Goal: Transaction & Acquisition: Download file/media

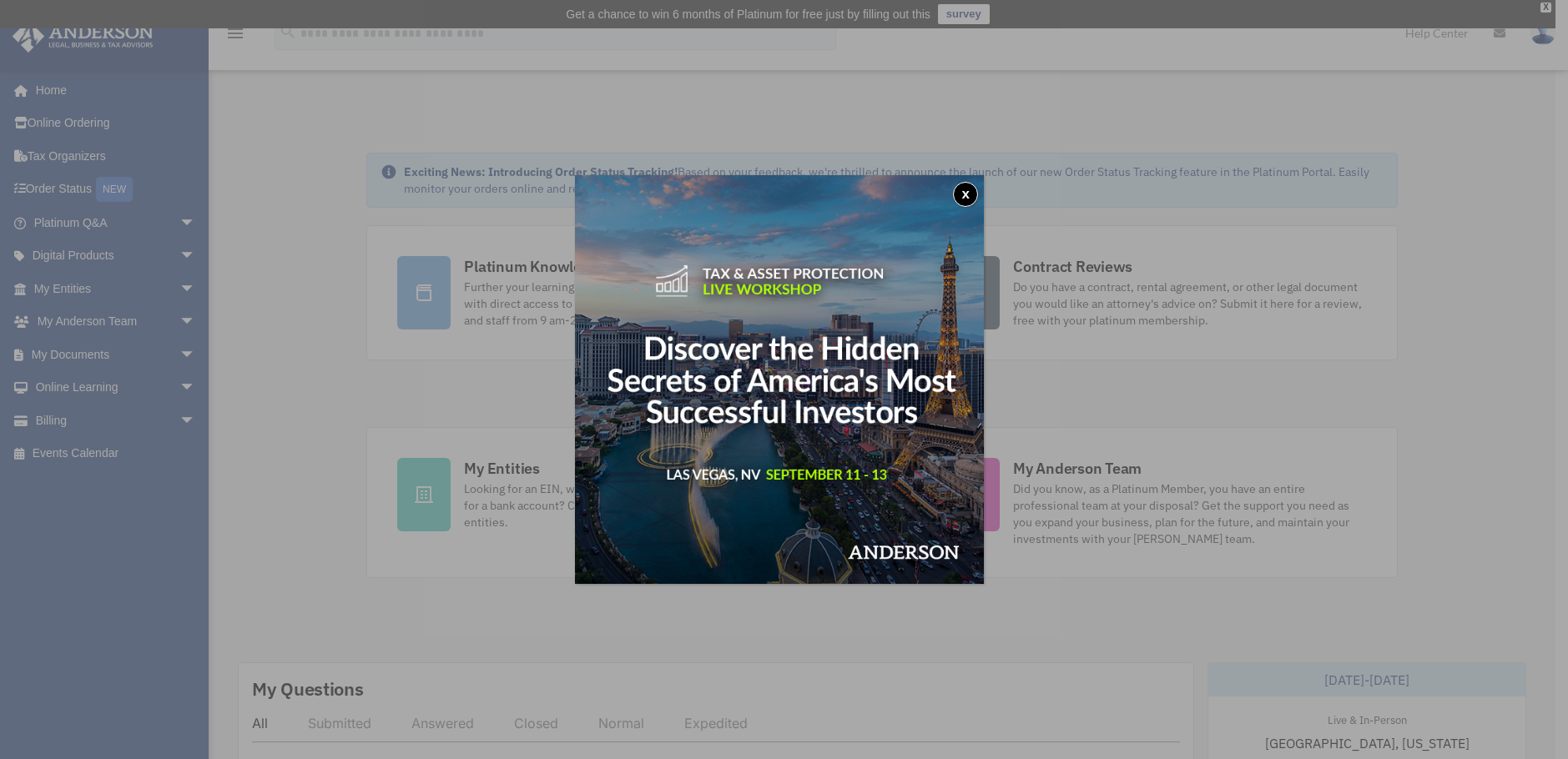
click at [977, 197] on button "x" at bounding box center [965, 193] width 25 height 25
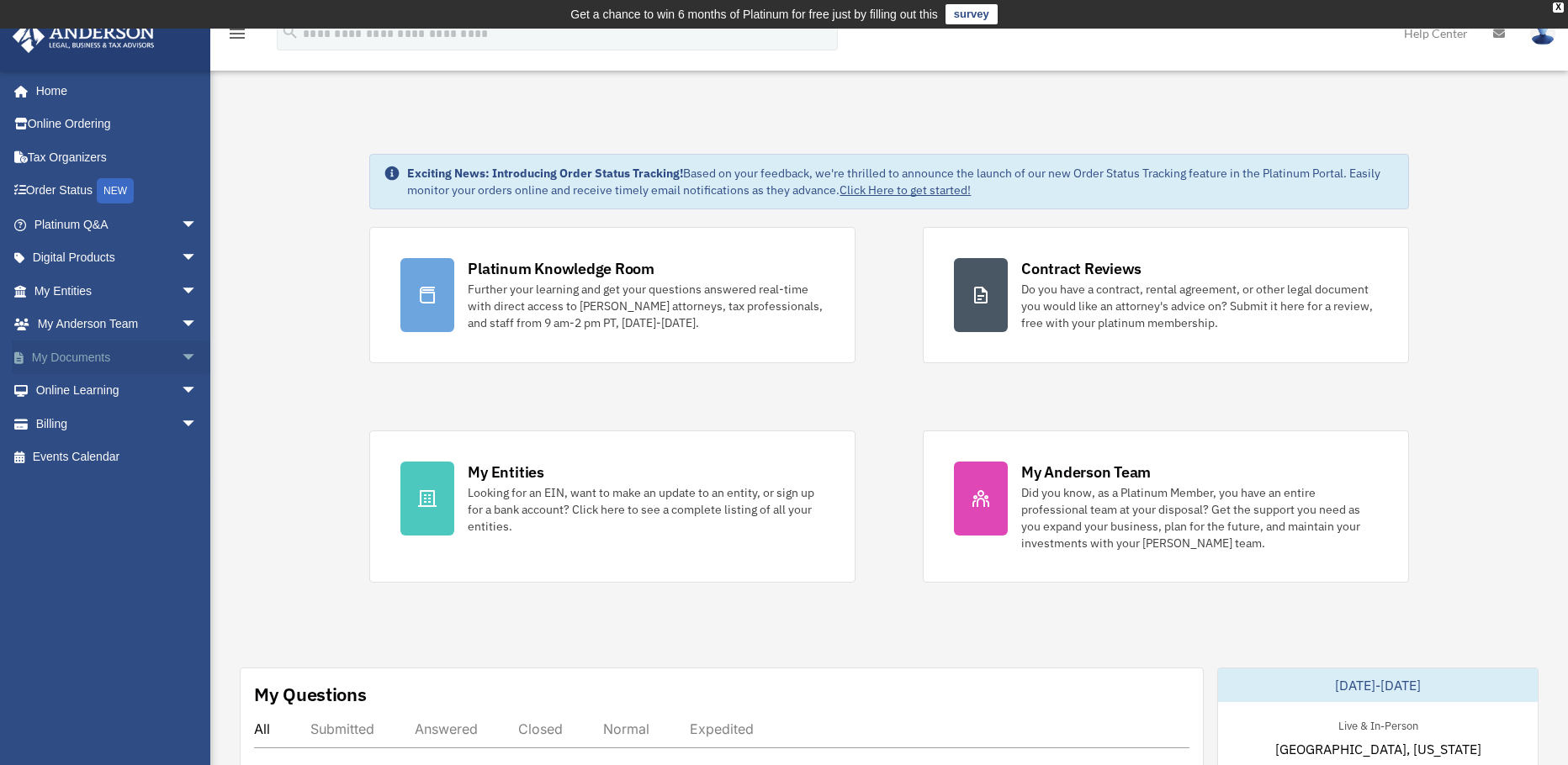
click at [181, 357] on span "arrow_drop_down" at bounding box center [198, 357] width 33 height 34
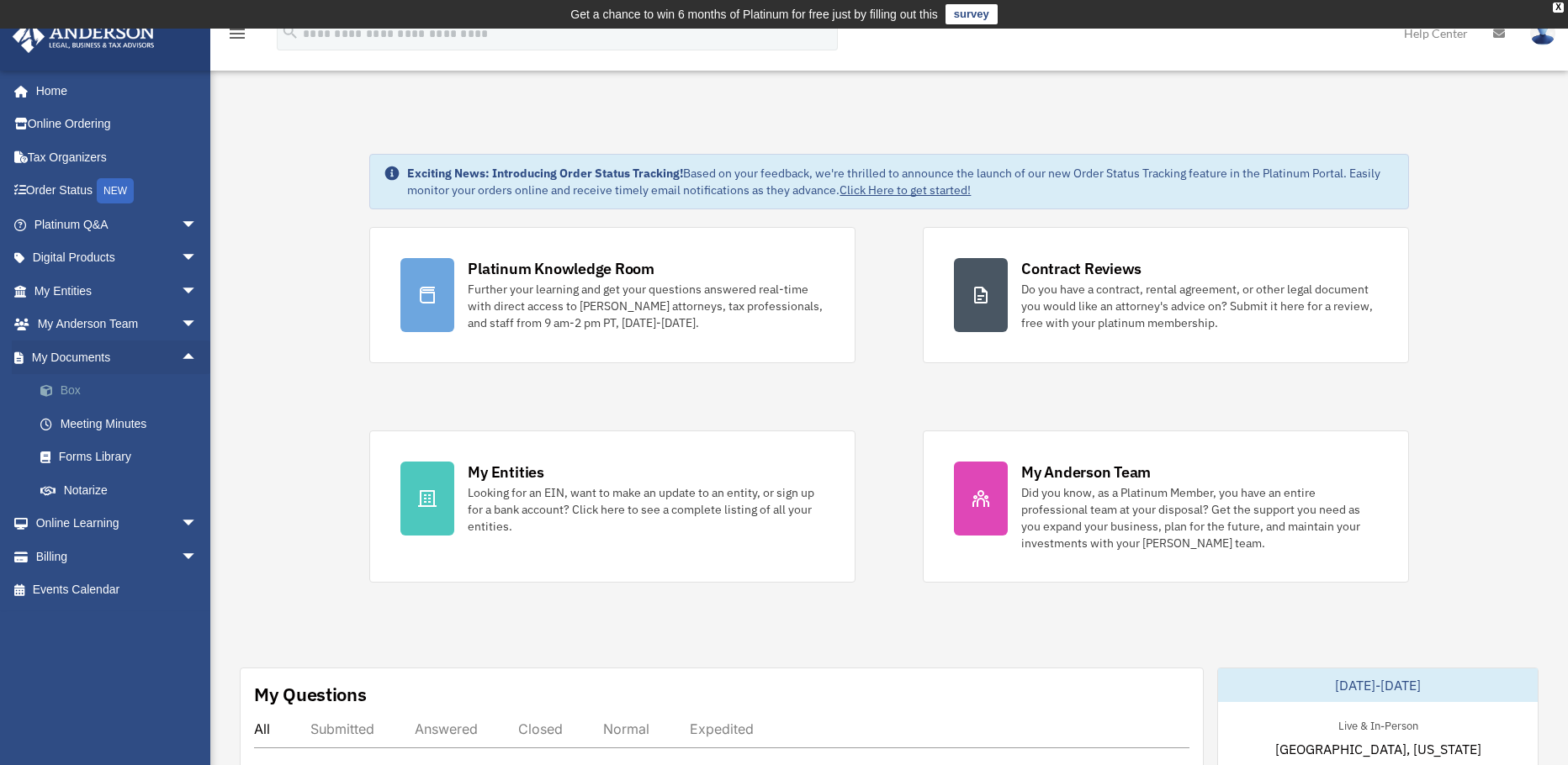
click at [158, 384] on link "Box" at bounding box center [123, 391] width 200 height 33
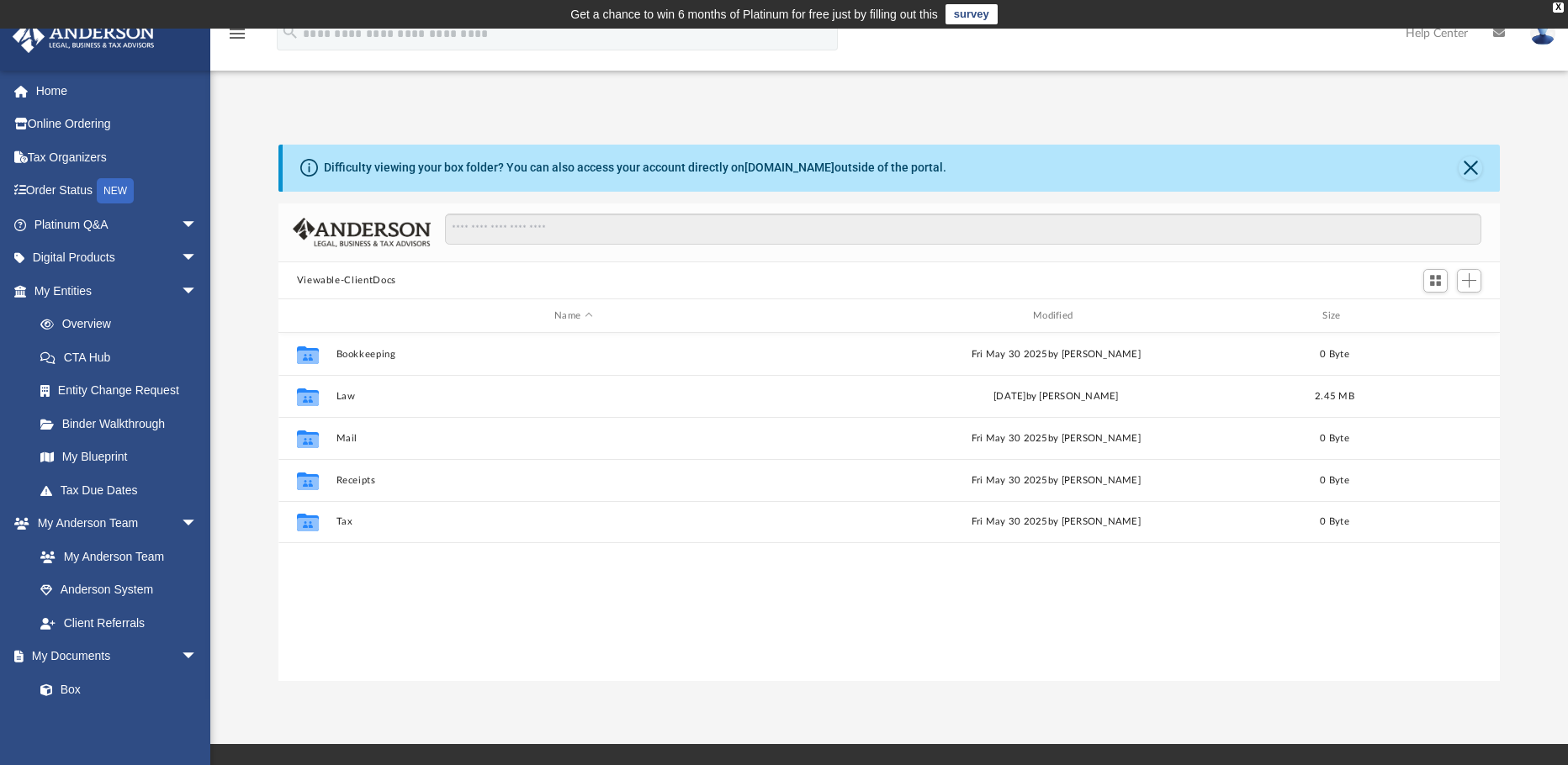
scroll to position [370, 1209]
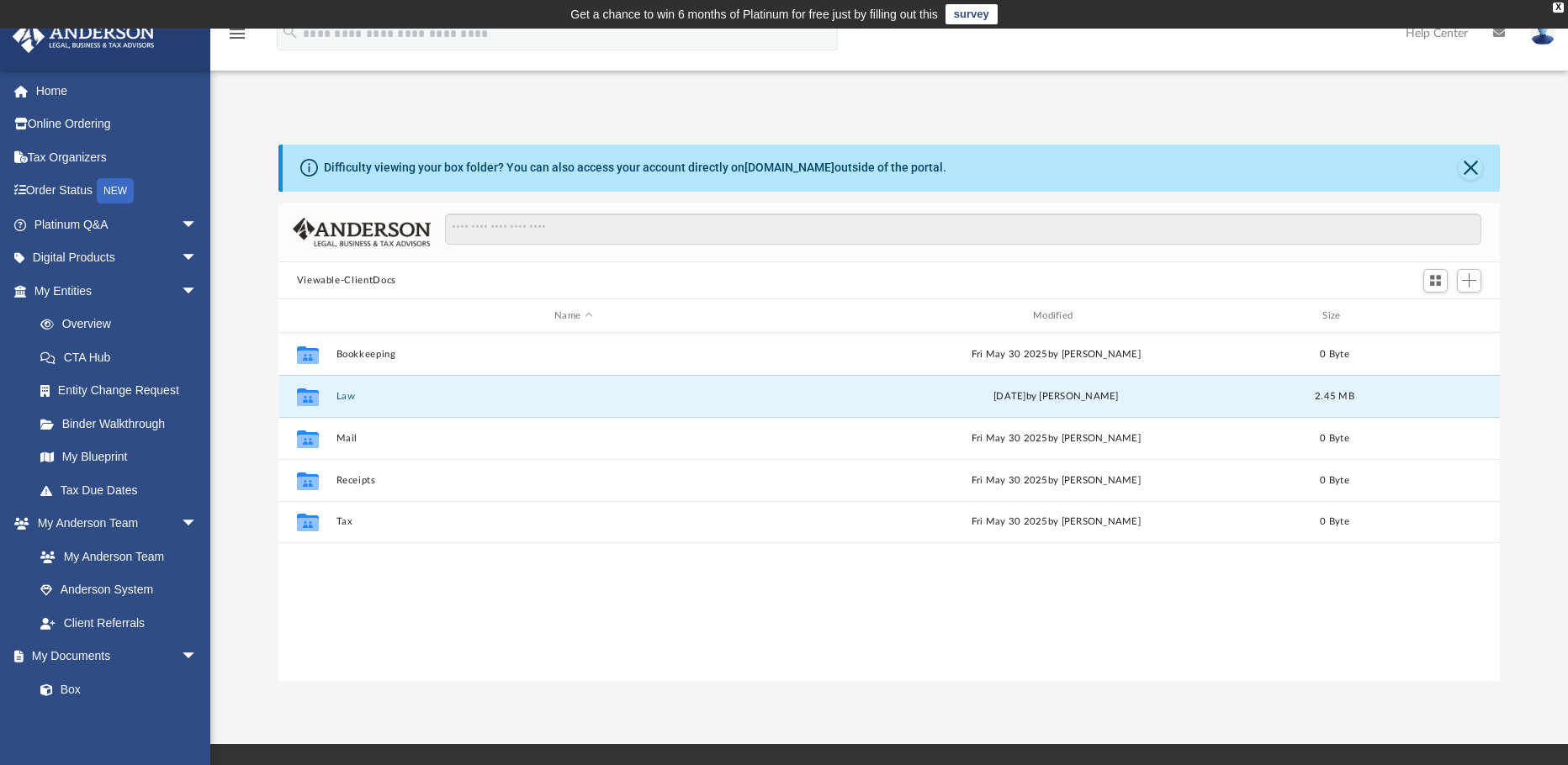
click at [460, 398] on button "Law" at bounding box center [573, 396] width 476 height 11
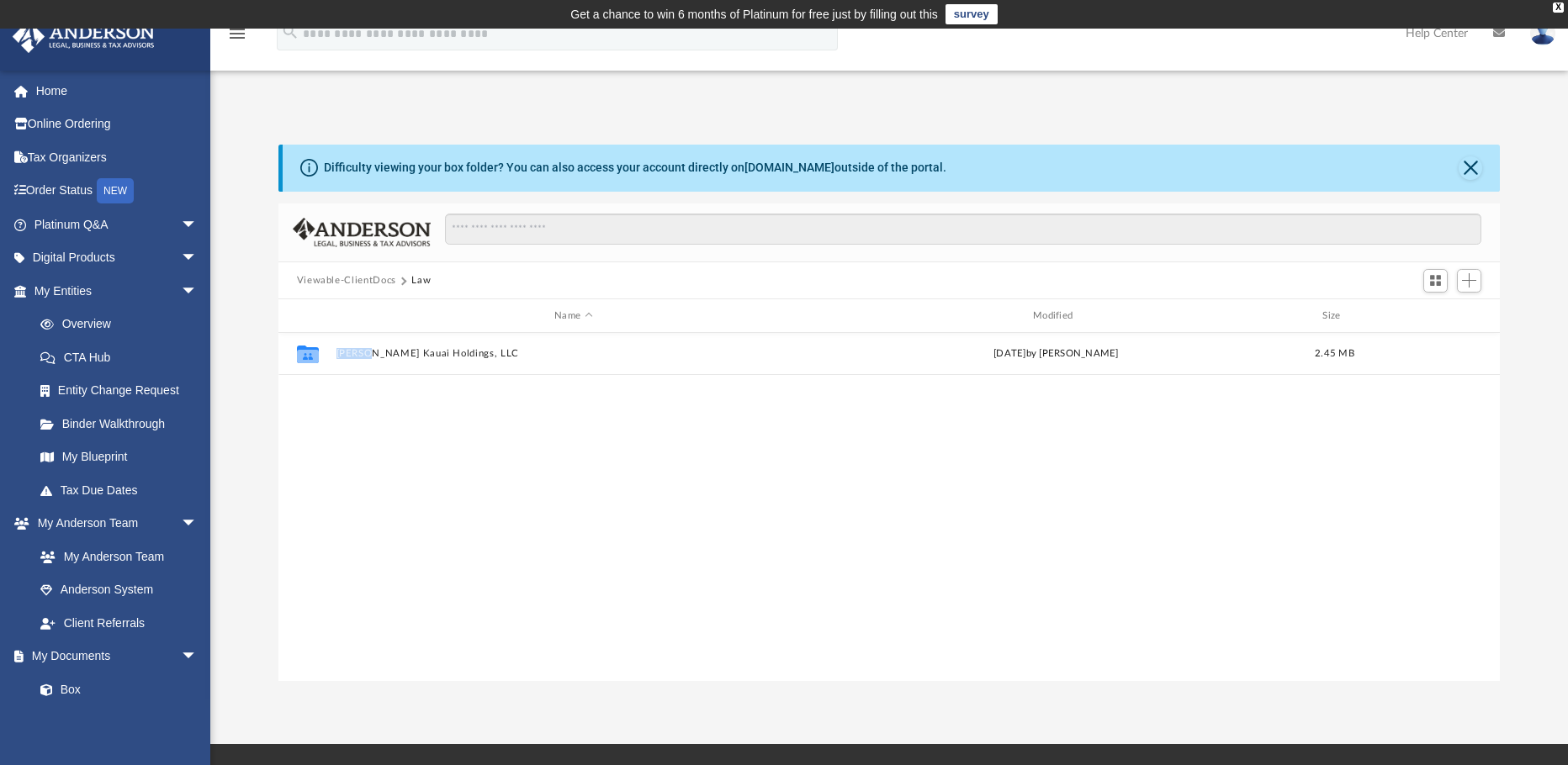
click at [460, 399] on div "Collaborated Folder [PERSON_NAME] Kauai Holdings, LLC [DATE] by [PERSON_NAME] 2…" at bounding box center [890, 507] width 1222 height 348
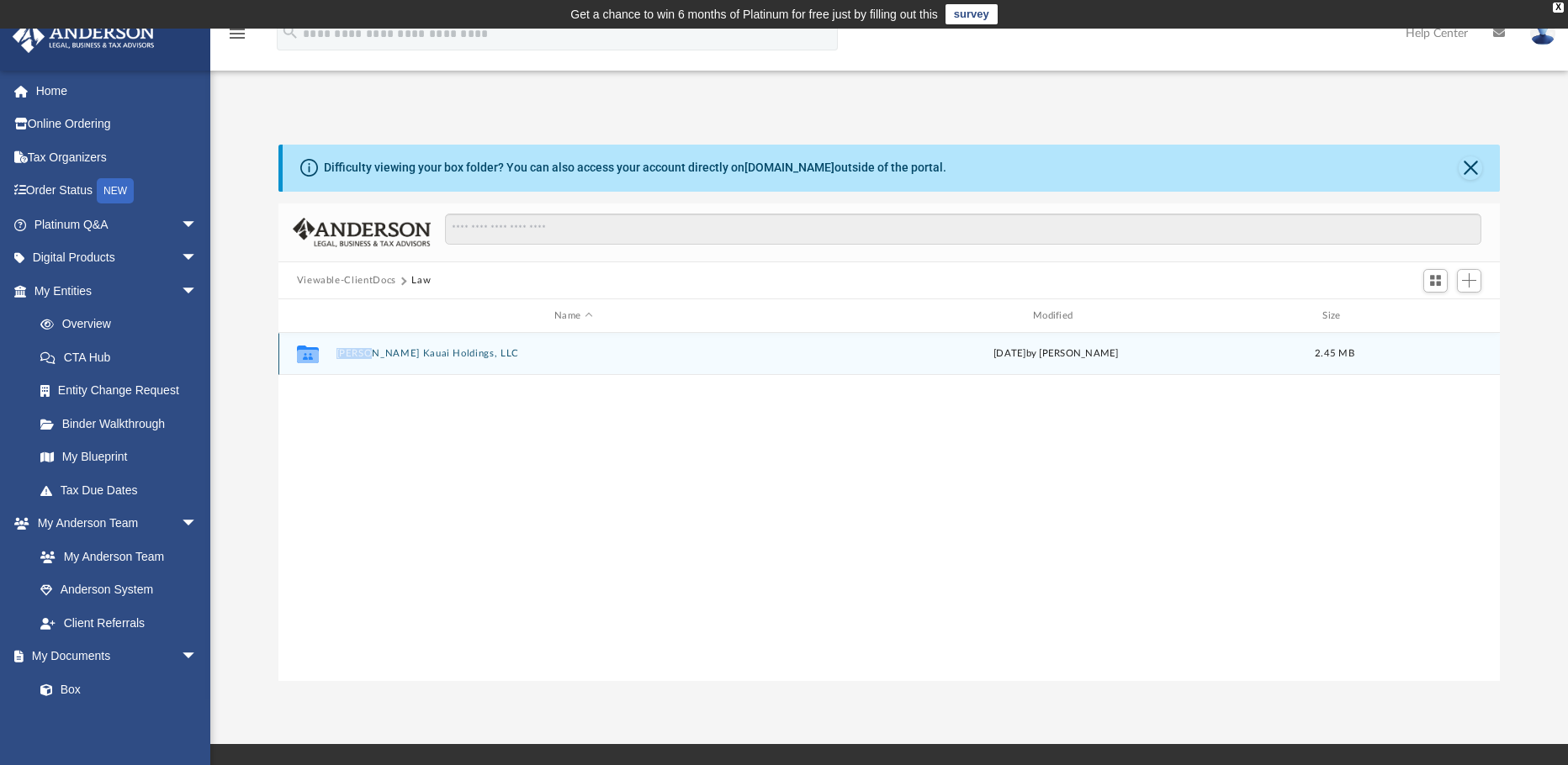
click at [343, 368] on div "Collaborated Folder [PERSON_NAME] Kauai Holdings, LLC [DATE] by [PERSON_NAME] 2…" at bounding box center [890, 354] width 1222 height 42
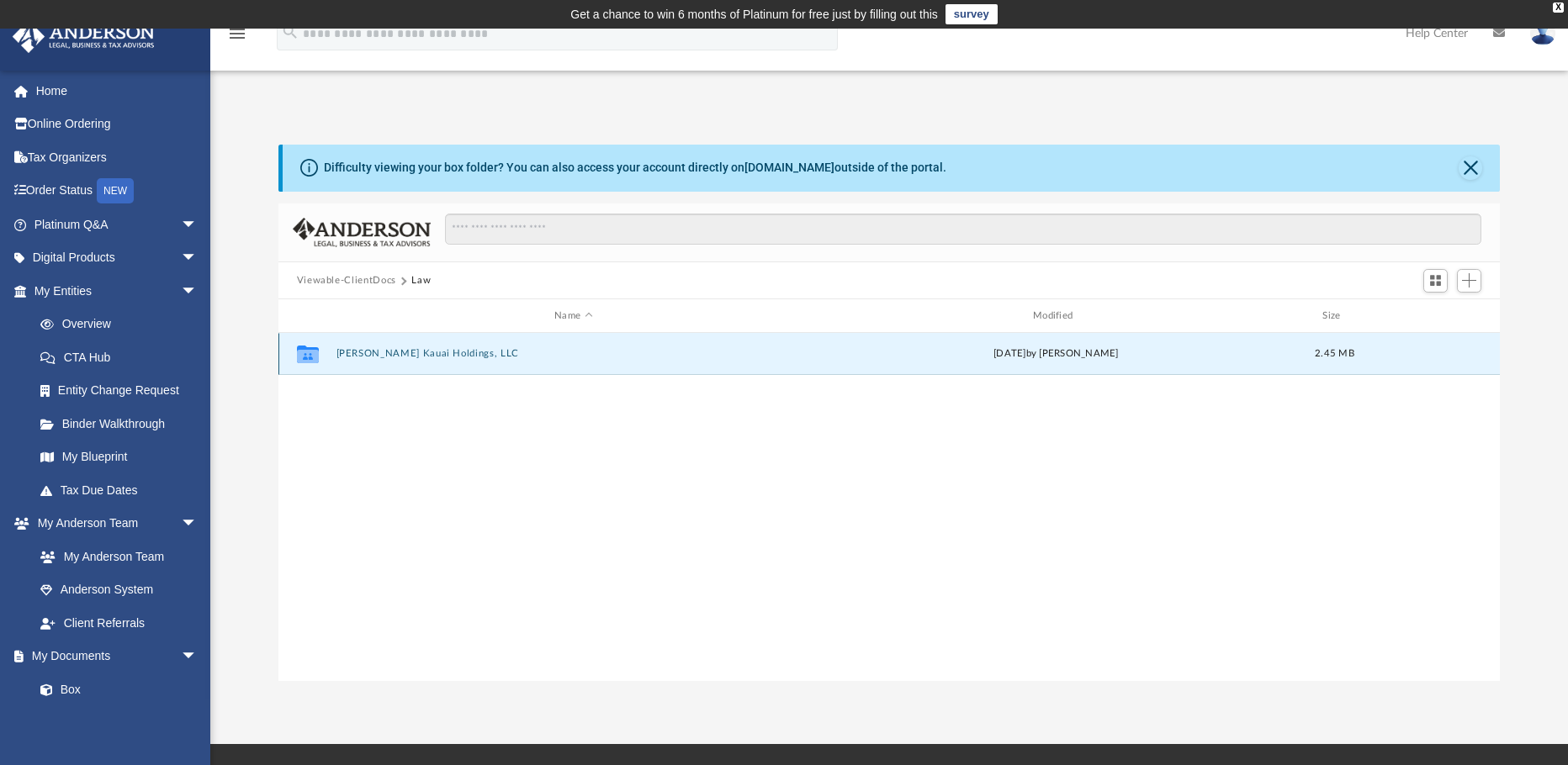
click at [302, 364] on icon "Collaborated Folder" at bounding box center [307, 354] width 27 height 27
click at [303, 361] on icon "grid" at bounding box center [307, 357] width 22 height 13
click at [402, 355] on button "Keane Kauai Holdings, LLC" at bounding box center [573, 354] width 476 height 11
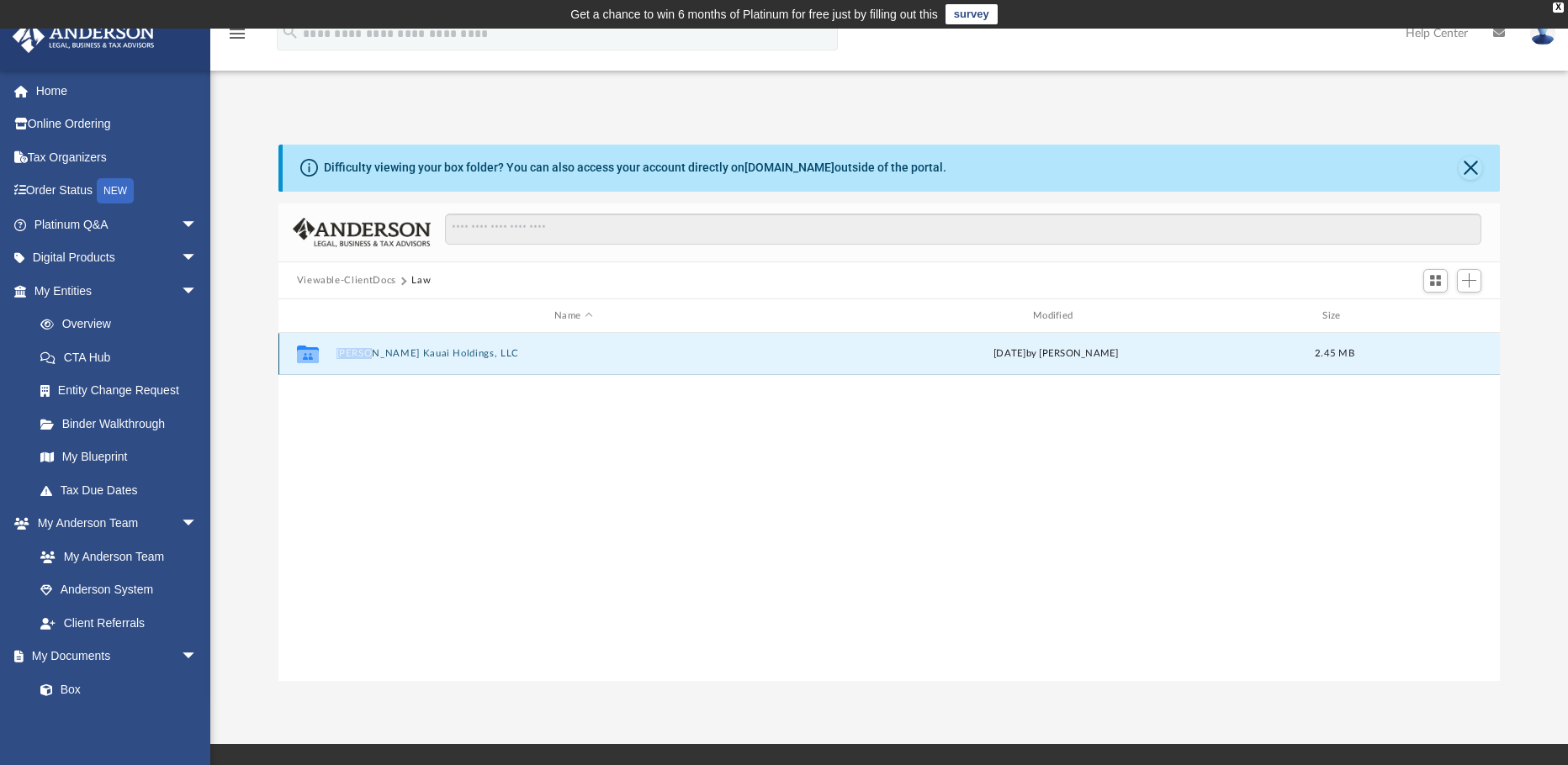
click at [403, 357] on button "Keane Kauai Holdings, LLC" at bounding box center [573, 354] width 476 height 11
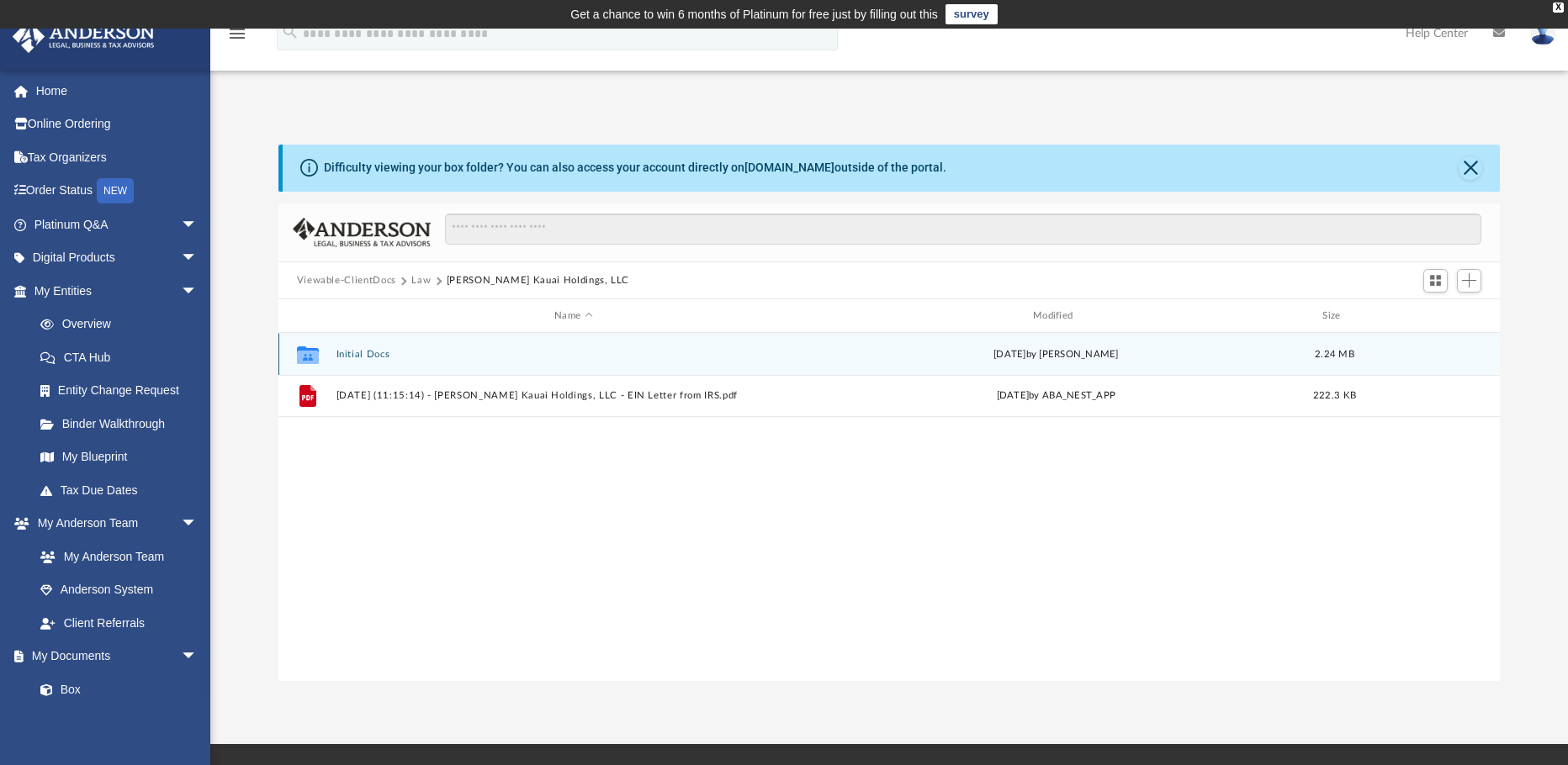
click at [375, 347] on div "Collaborated Folder Initial Docs Tue Jun 24 2025 by Morgan Winkler 2.24 MB" at bounding box center [890, 354] width 1222 height 42
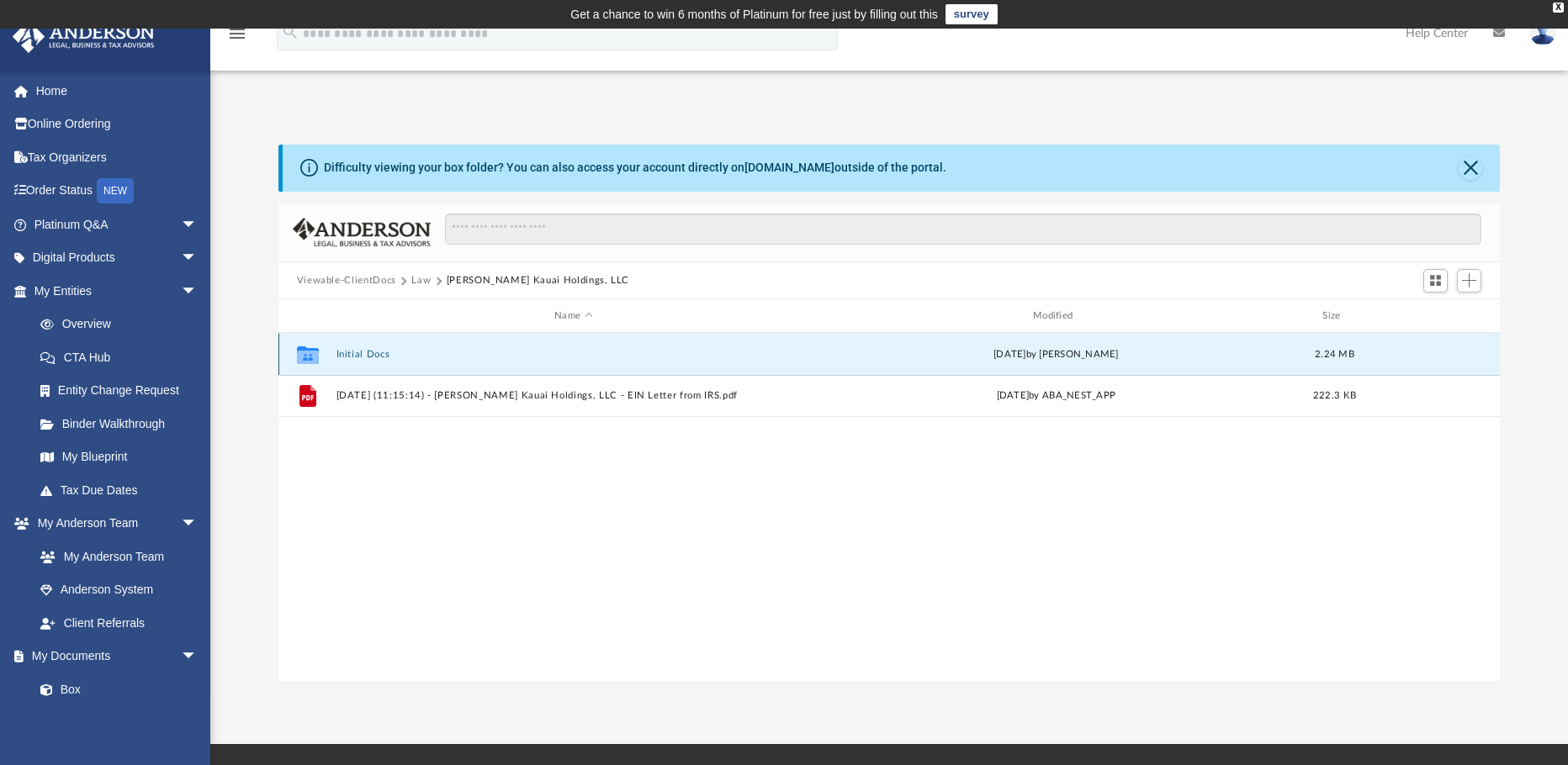
click at [375, 352] on button "Initial Docs" at bounding box center [573, 355] width 476 height 11
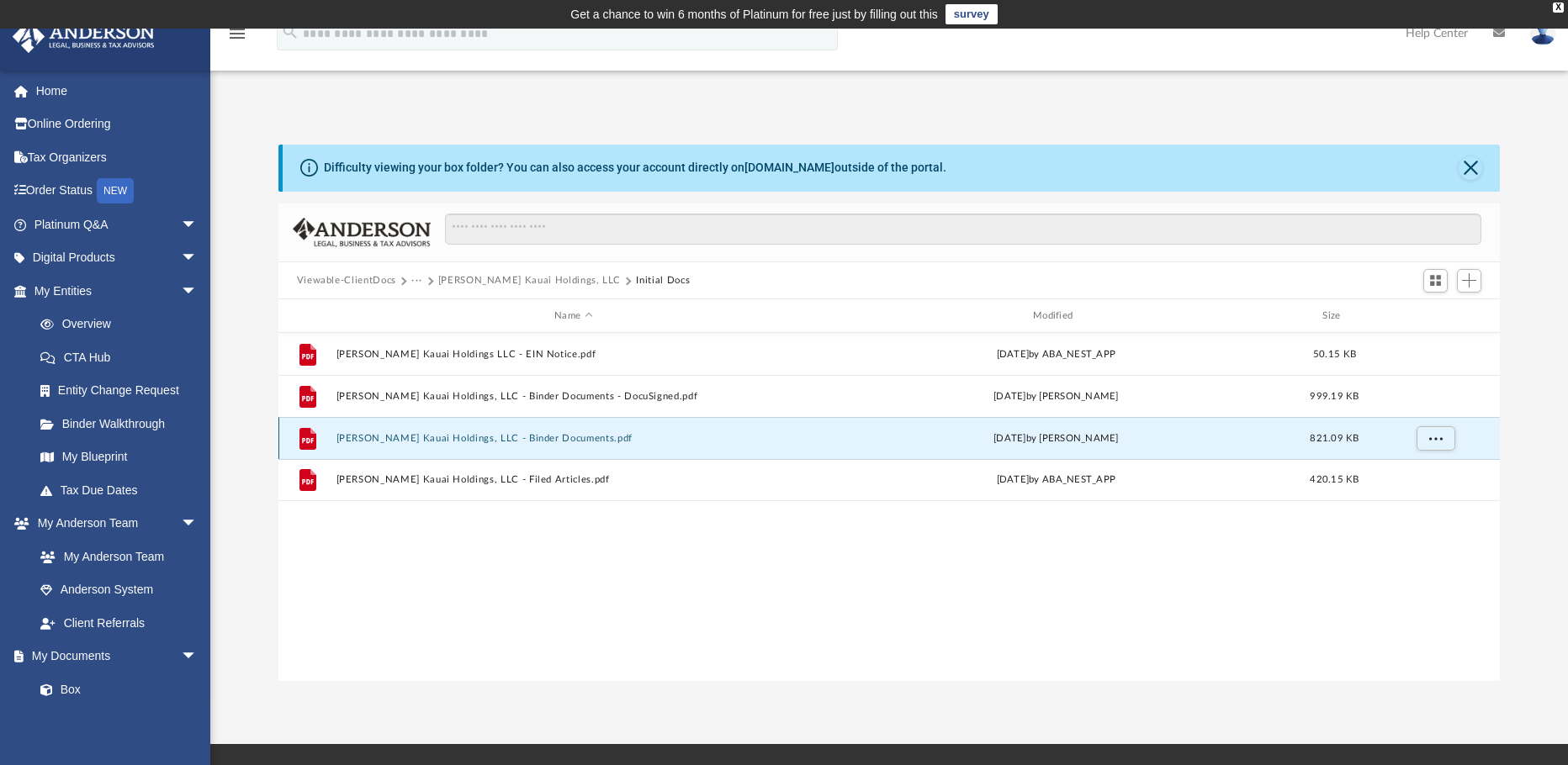
click at [516, 443] on button "Keane Kauai Holdings, LLC - Binder Documents.pdf" at bounding box center [573, 438] width 476 height 11
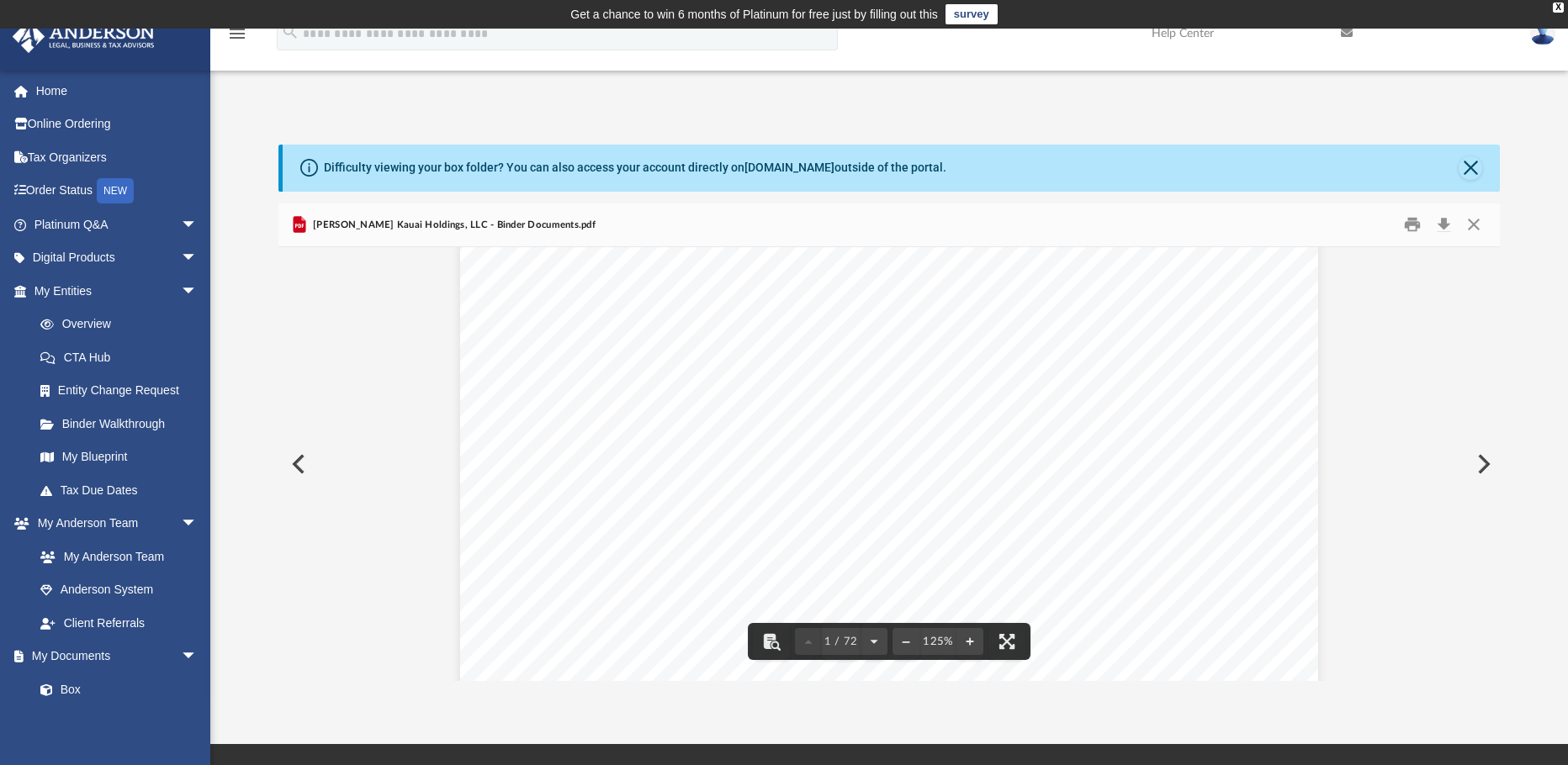
scroll to position [168, 0]
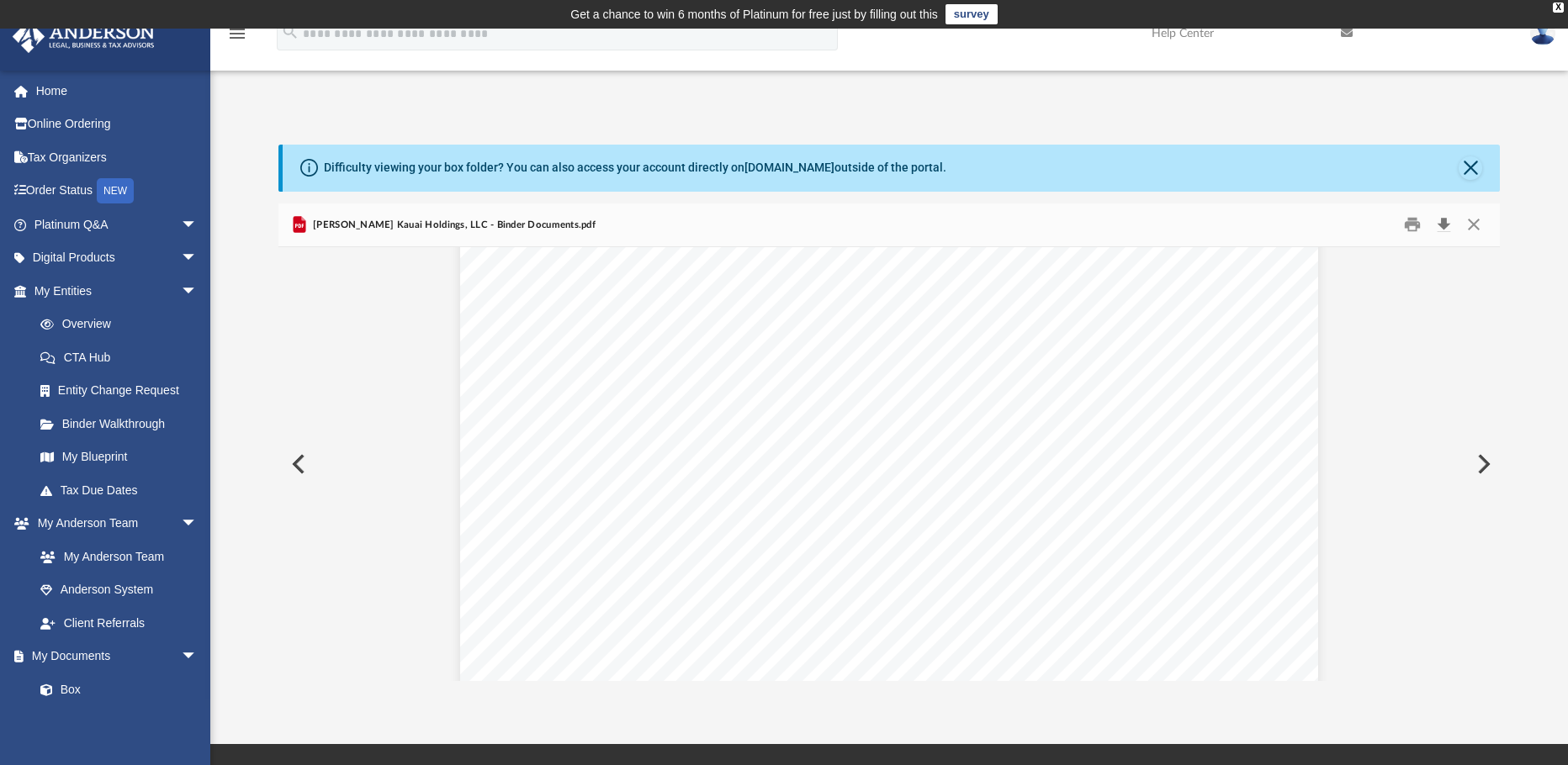
click at [1441, 229] on button "Download" at bounding box center [1444, 225] width 31 height 26
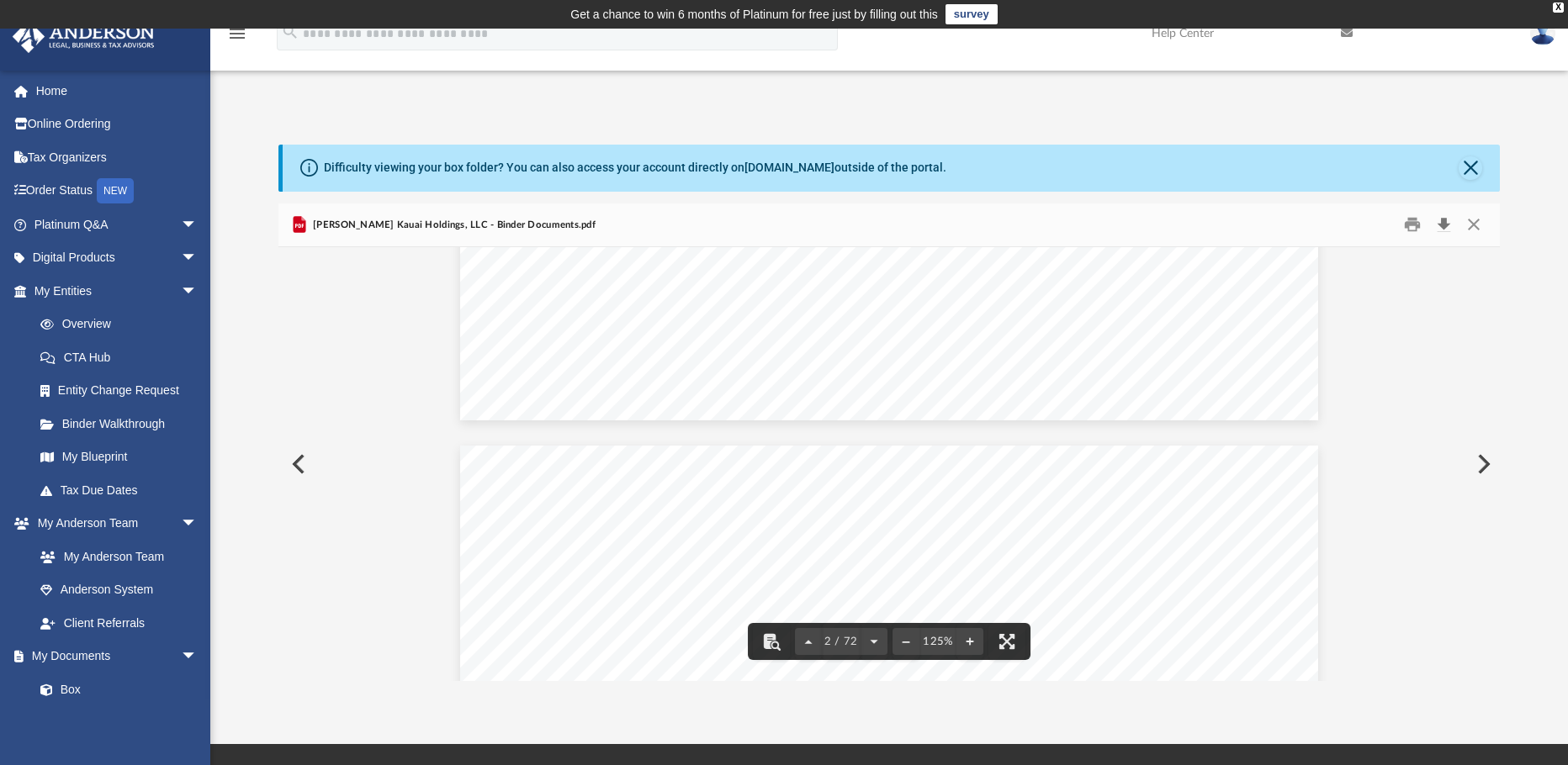
scroll to position [757, 0]
